Goal: Information Seeking & Learning: Find specific fact

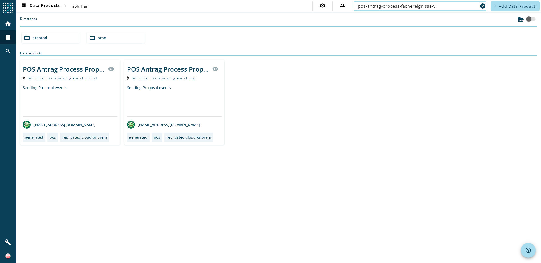
click at [459, 4] on input "pos-antrag-process-fachereignisse-v1" at bounding box center [418, 6] width 120 height 6
click at [453, 6] on input "pos-antrag-process-fachereignisse-v1" at bounding box center [418, 6] width 120 height 6
click at [445, 7] on input "pos-antrag-process-fachereignisse-v1" at bounding box center [418, 6] width 120 height 6
type input "pos-antrag-process-fachereignisse-"
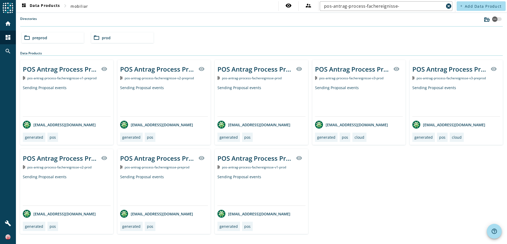
click at [43, 39] on span "preprod" at bounding box center [39, 37] width 15 height 5
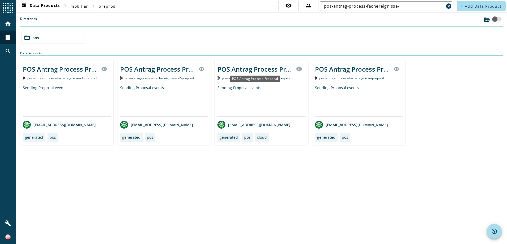
click at [247, 70] on div "POS Antrag Process Proposal" at bounding box center [255, 69] width 75 height 9
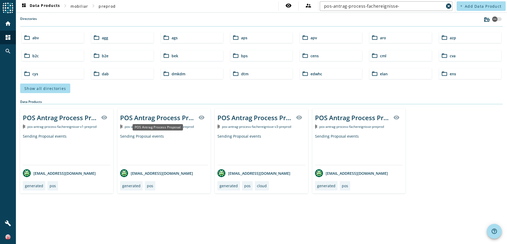
click at [167, 121] on div "POS Antrag Process Proposal" at bounding box center [157, 117] width 75 height 9
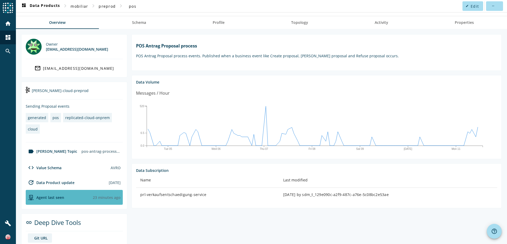
scroll to position [27, 0]
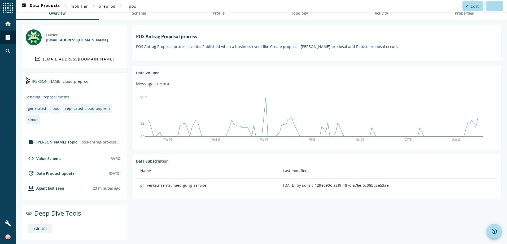
click at [42, 157] on div "code Value Schema" at bounding box center [44, 158] width 36 height 6
click at [37, 229] on div "Git URL" at bounding box center [41, 228] width 14 height 5
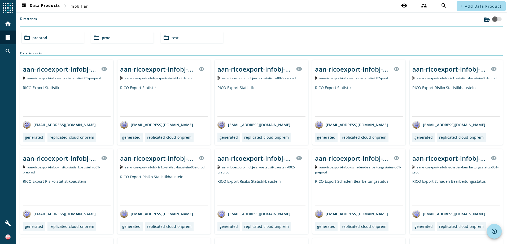
click at [46, 38] on span "preprod" at bounding box center [39, 37] width 15 height 5
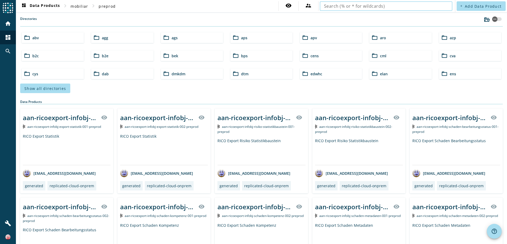
click at [394, 8] on input "text" at bounding box center [386, 6] width 124 height 6
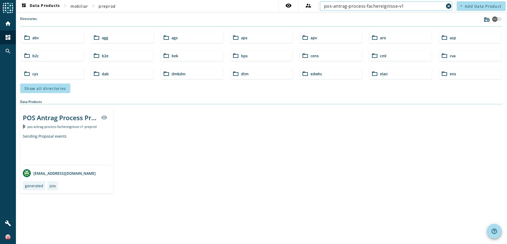
click at [409, 6] on input "pos-antrag-process-fachereignisse-v1" at bounding box center [384, 6] width 120 height 6
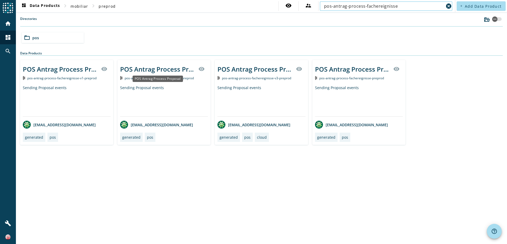
type input "pos-antrag-process-fachereignisse"
click at [148, 79] on div "POS Antrag Process Proposal" at bounding box center [158, 79] width 50 height 6
click at [147, 68] on div "POS Antrag Process Proposal" at bounding box center [157, 69] width 75 height 9
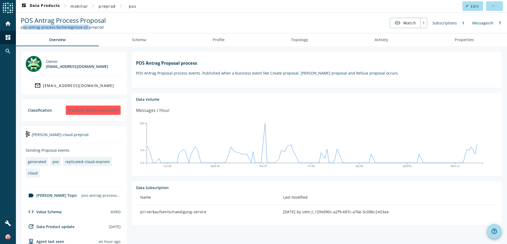
drag, startPoint x: 21, startPoint y: 27, endPoint x: 85, endPoint y: 27, distance: 64.2
click at [85, 27] on div "pos-antrag-process-fachereignisse-v2-preprod" at bounding box center [63, 27] width 85 height 5
copy div "pos-antrag-process-fachereignisse-v2"
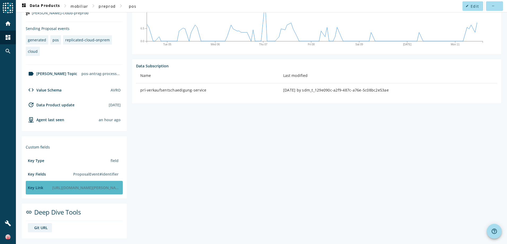
scroll to position [122, 0]
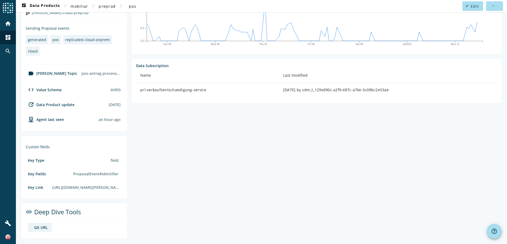
click at [39, 229] on div "Git URL" at bounding box center [41, 227] width 14 height 5
